Goal: Information Seeking & Learning: Learn about a topic

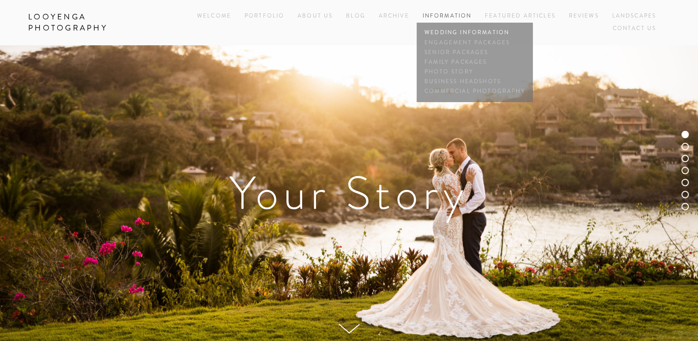
click at [452, 29] on link "Wedding Information" at bounding box center [474, 33] width 105 height 10
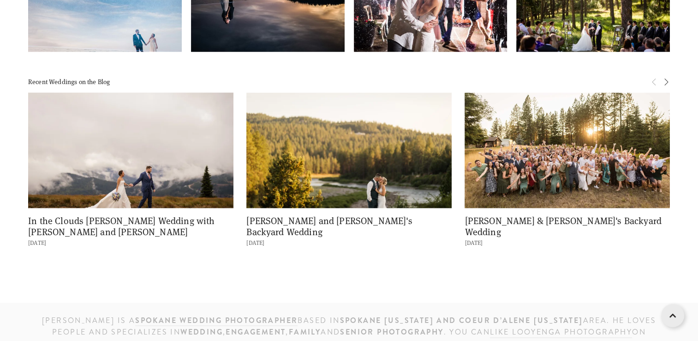
scroll to position [1708, 0]
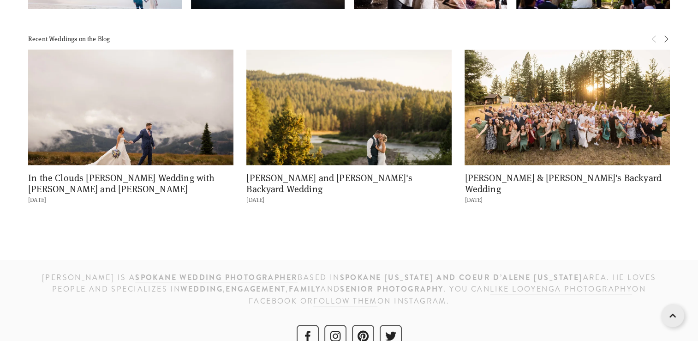
click at [98, 171] on link "In the Clouds [PERSON_NAME] Wedding with [PERSON_NAME] and [PERSON_NAME]" at bounding box center [121, 183] width 186 height 24
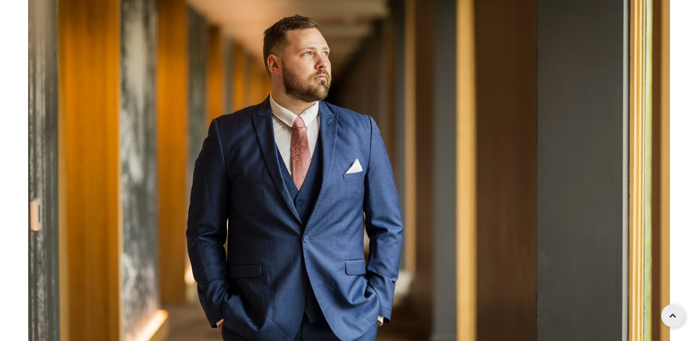
scroll to position [10663, 0]
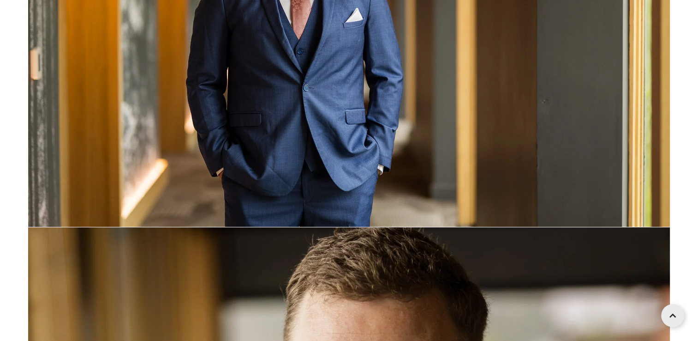
click at [345, 118] on img at bounding box center [349, 12] width 642 height 428
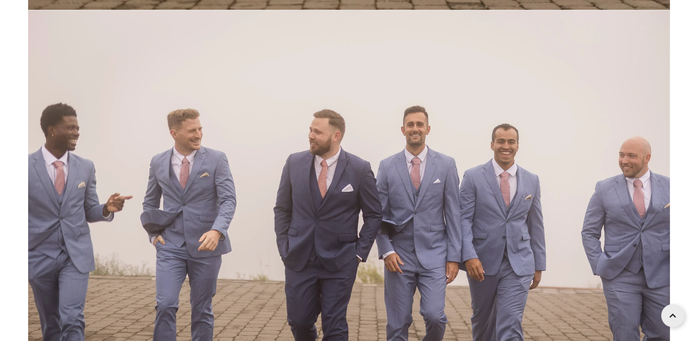
scroll to position [29316, 0]
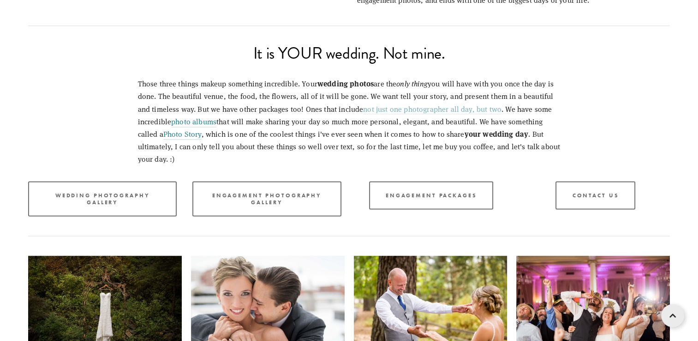
scroll to position [1249, 0]
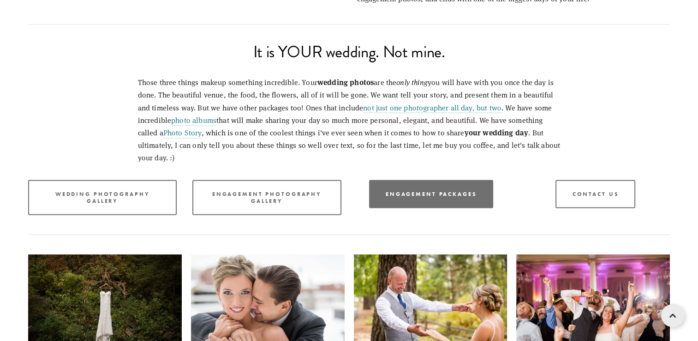
click at [427, 182] on link "Engagement Packages" at bounding box center [431, 194] width 125 height 28
